Goal: Contribute content

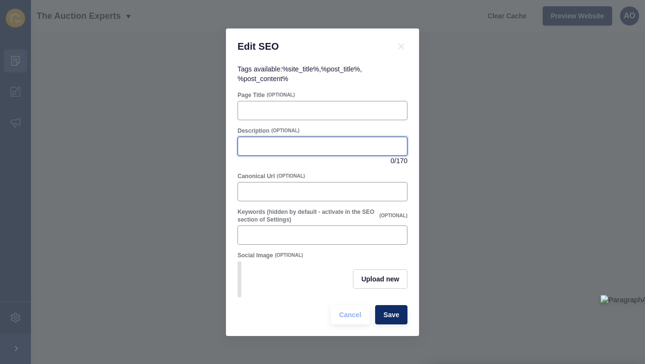
click at [259, 147] on input "Description" at bounding box center [322, 146] width 157 height 10
paste input "Thinking about selling your home? Find out when the Modern Method of Auction wo…"
click at [336, 147] on input "Thinking about selling your home? Find out when the Modern Method of Auction wo…" at bounding box center [322, 146] width 157 height 10
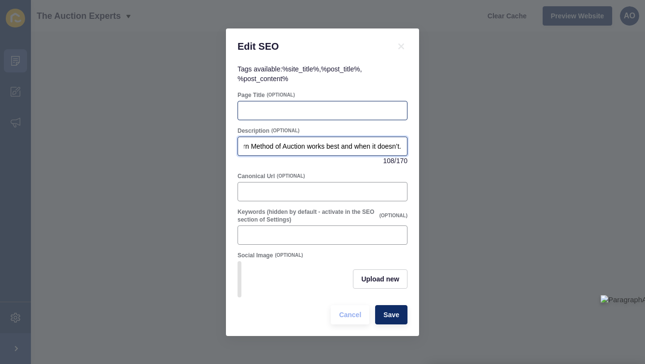
type input "Thinking about selling your home? Find out when the Modern Method of Auction wo…"
click at [269, 109] on input "Page Title" at bounding box center [322, 111] width 157 height 10
paste input "When the Modern Method of Auction Works Best — and When It Doesn’t"
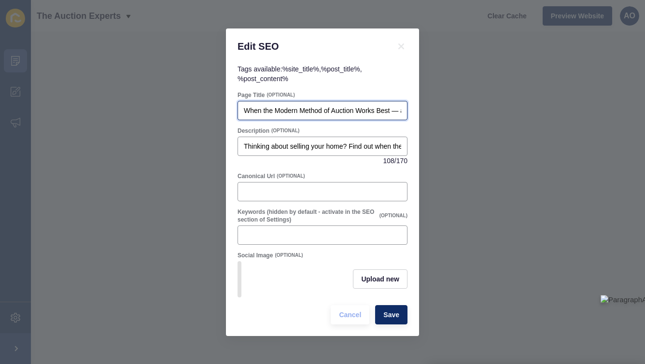
scroll to position [0, 76]
click at [336, 114] on input "When the Modern Method of Auction Works Best — and When It Doesn’t" at bounding box center [322, 111] width 157 height 10
type input "When the Modern Method of Auction Works Best and When It Doesn’t"
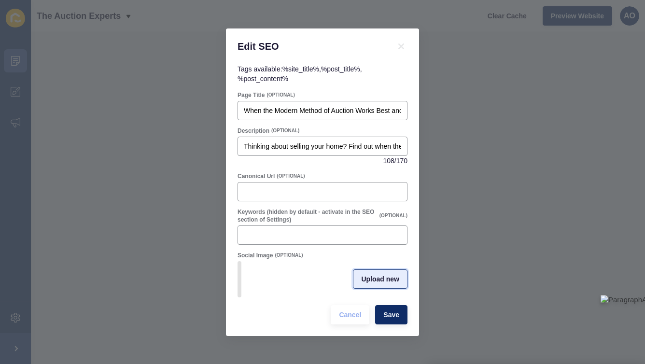
click at [382, 274] on button "Upload new" at bounding box center [380, 278] width 55 height 19
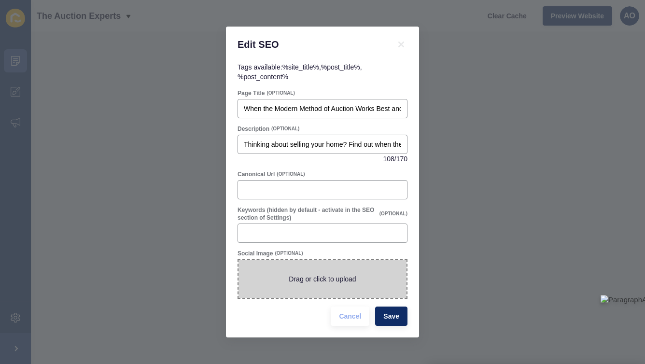
click at [309, 263] on span at bounding box center [323, 279] width 168 height 38
click at [239, 260] on input "Drag or click to upload" at bounding box center [239, 260] width 0 height 0
type input "C:\fakepath\When the Modern Method of Auction Works Best — and When It Doesn’t.…"
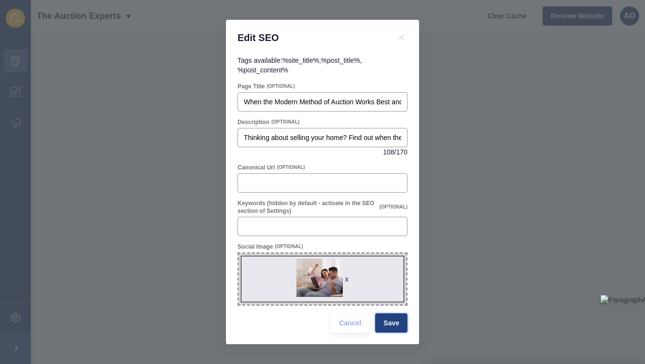
click at [389, 322] on span "Save" at bounding box center [391, 323] width 16 height 10
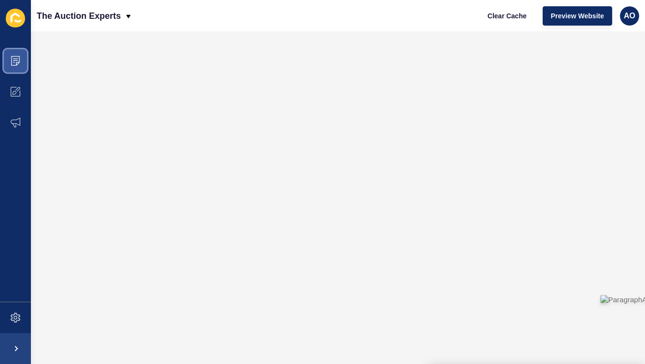
click at [18, 55] on span at bounding box center [15, 60] width 31 height 31
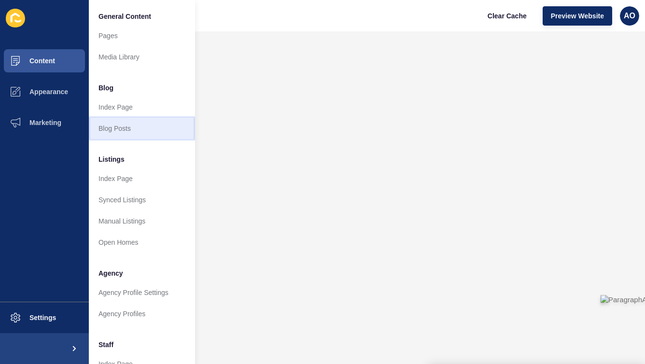
click at [118, 127] on link "Blog Posts" at bounding box center [142, 128] width 106 height 21
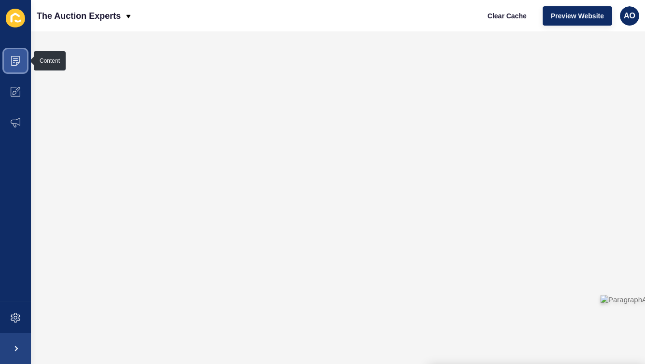
click at [13, 59] on icon at bounding box center [16, 61] width 10 height 10
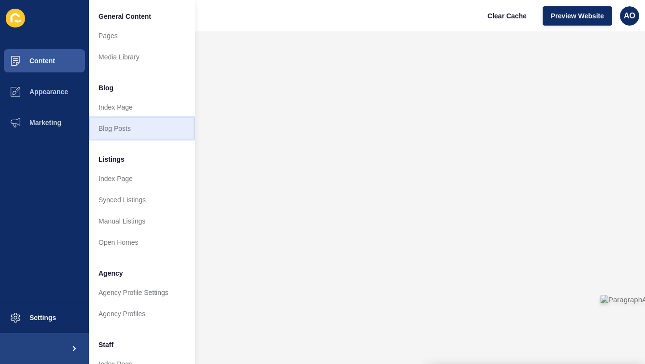
click at [121, 125] on link "Blog Posts" at bounding box center [142, 128] width 106 height 21
